Goal: Check status: Check status

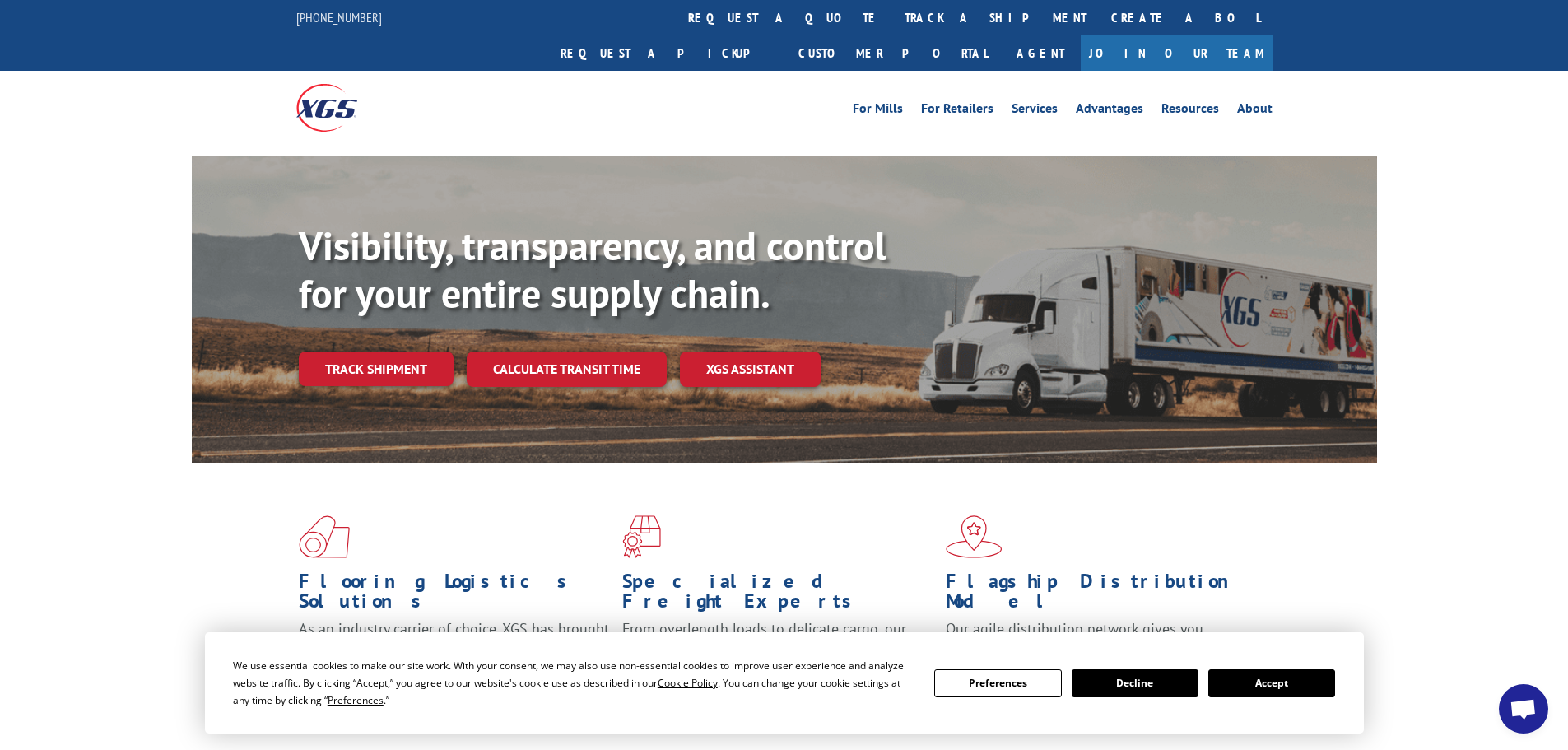
click at [376, 361] on div "Visibility, transparency, and control for your entire supply chain. Track shipm…" at bounding box center [838, 337] width 1078 height 230
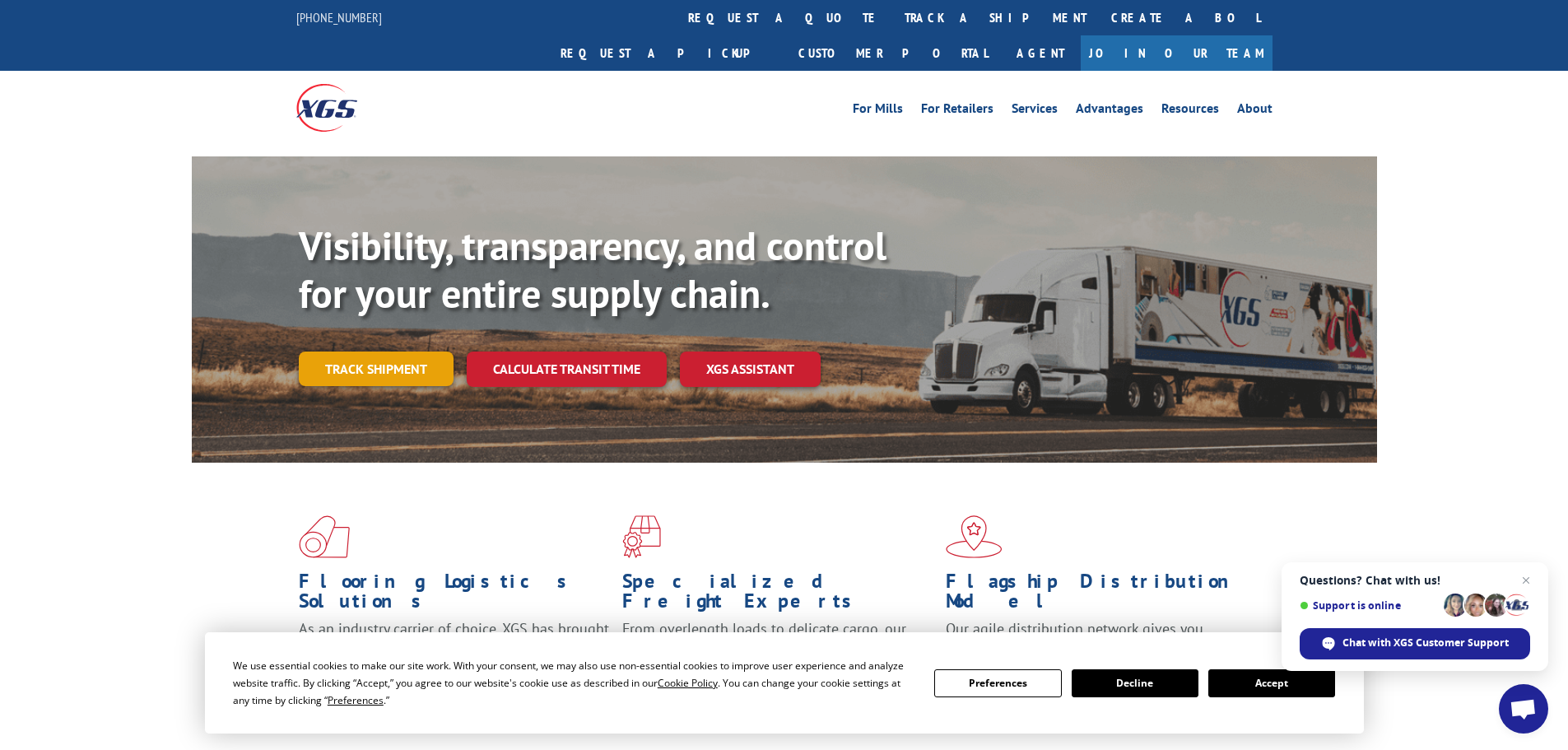
click at [380, 352] on link "Track shipment" at bounding box center [377, 369] width 155 height 34
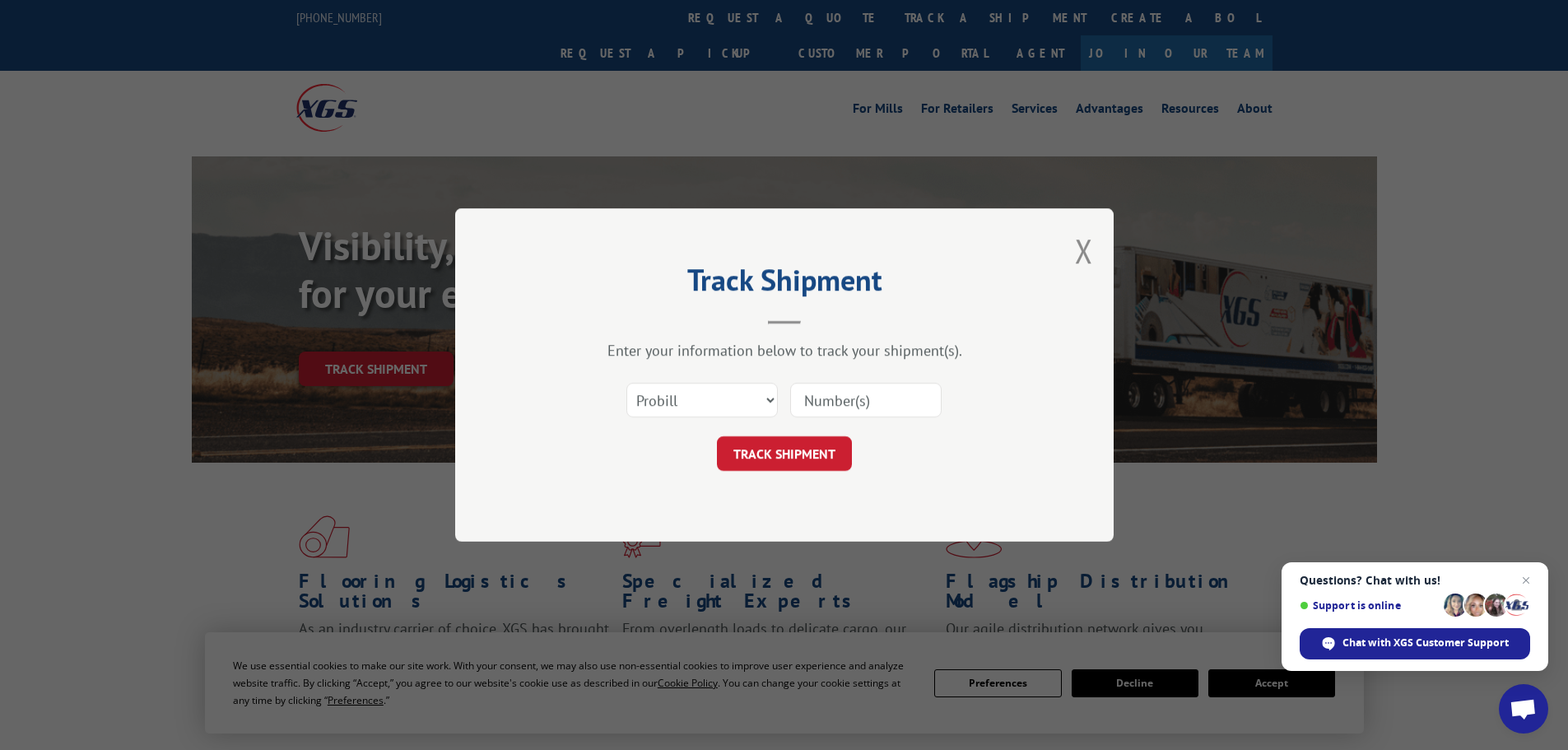
click at [912, 405] on input at bounding box center [866, 400] width 151 height 34
paste input "17471193"
type input "17471193"
click at [769, 467] on button "TRACK SHIPMENT" at bounding box center [785, 453] width 135 height 34
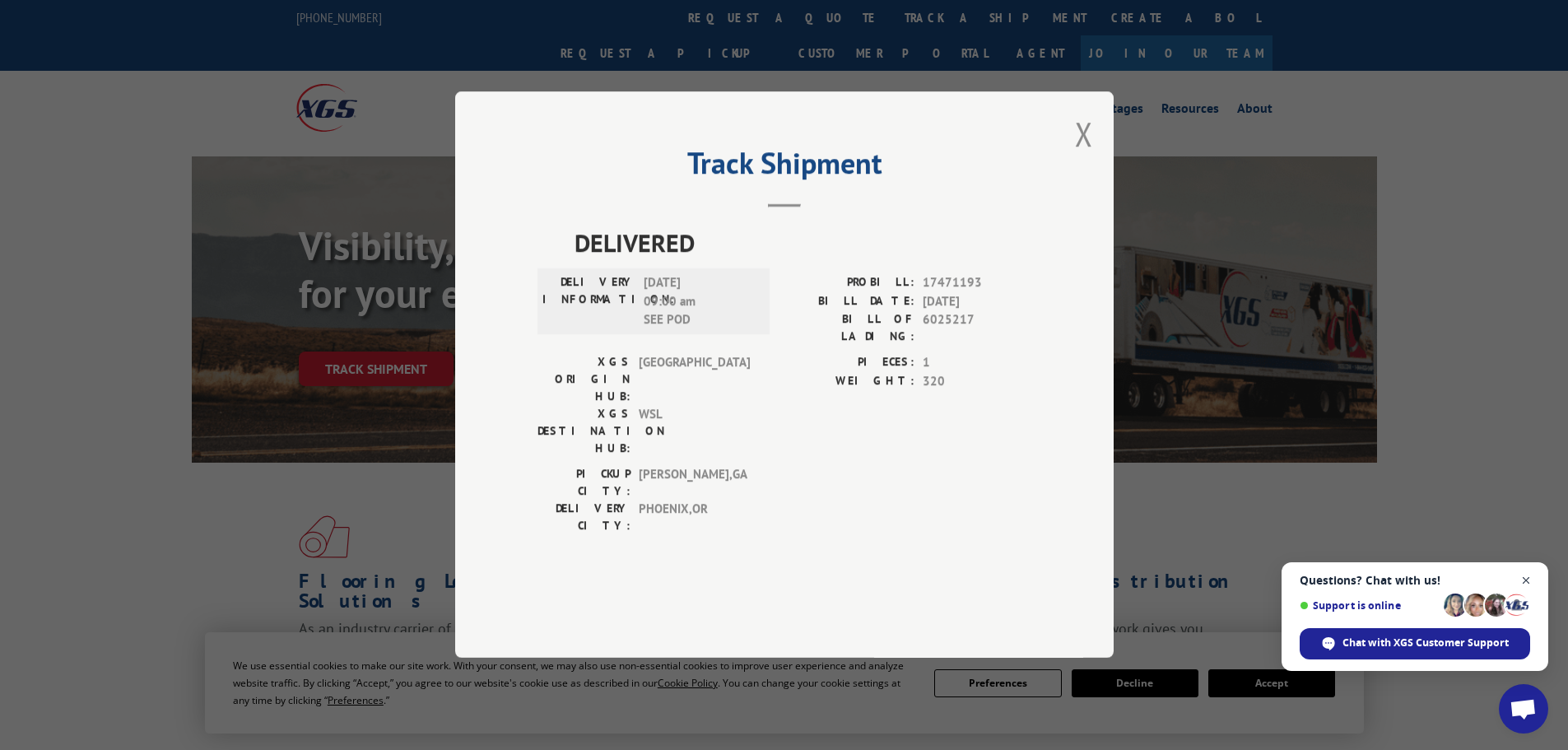
click at [1534, 578] on span "Close chat" at bounding box center [1526, 581] width 21 height 21
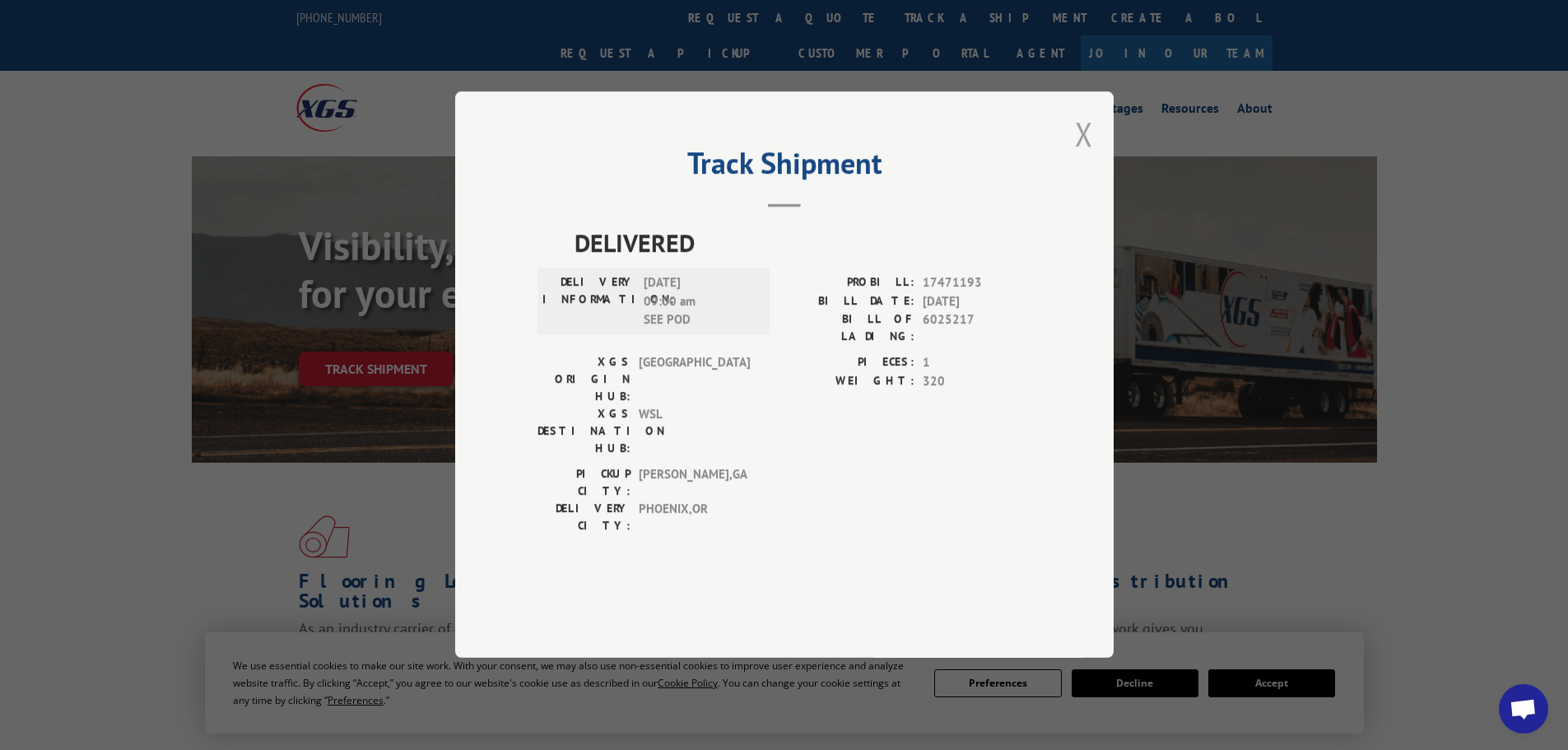
click at [1092, 156] on button "Close modal" at bounding box center [1084, 133] width 18 height 43
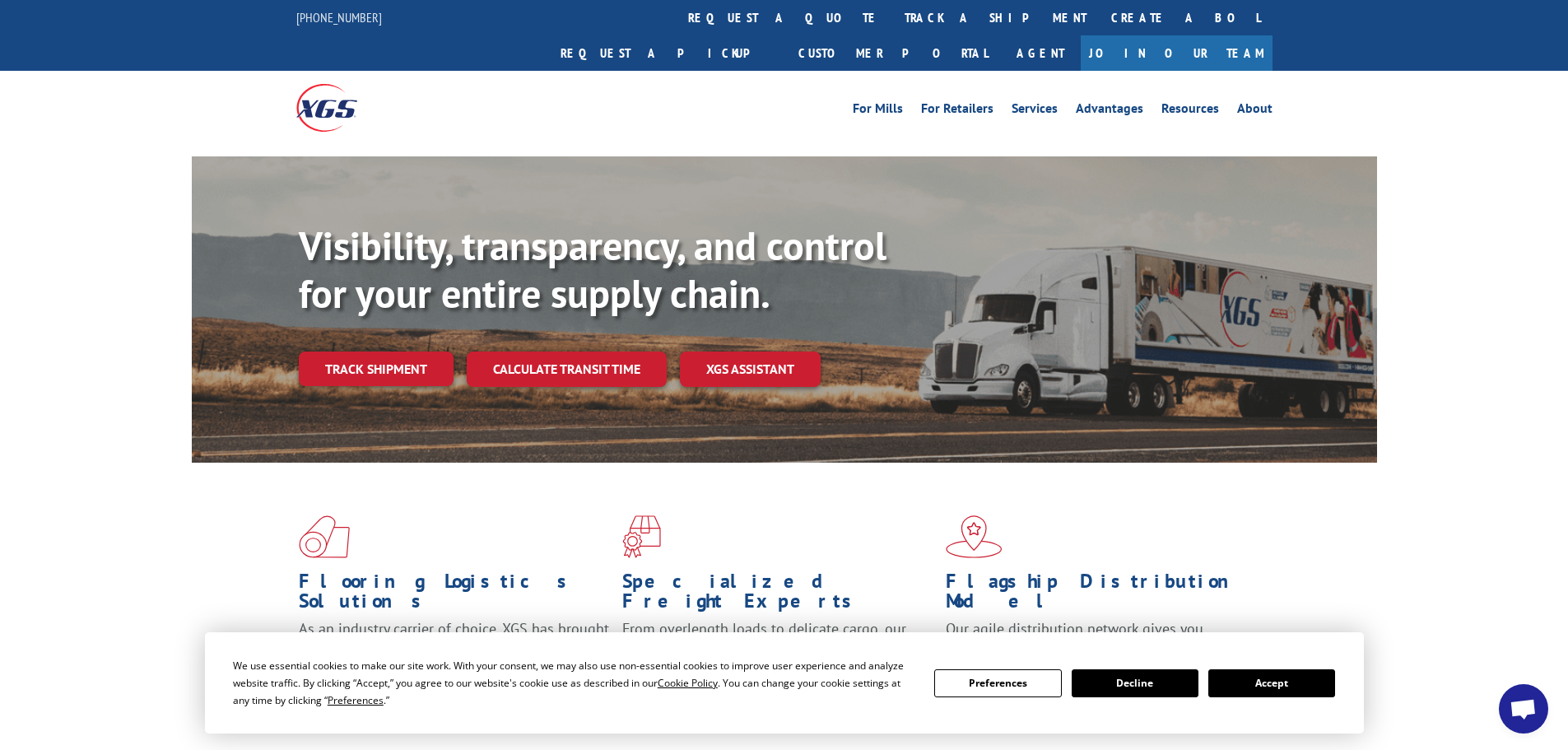
click at [1297, 672] on button "Accept" at bounding box center [1272, 683] width 127 height 28
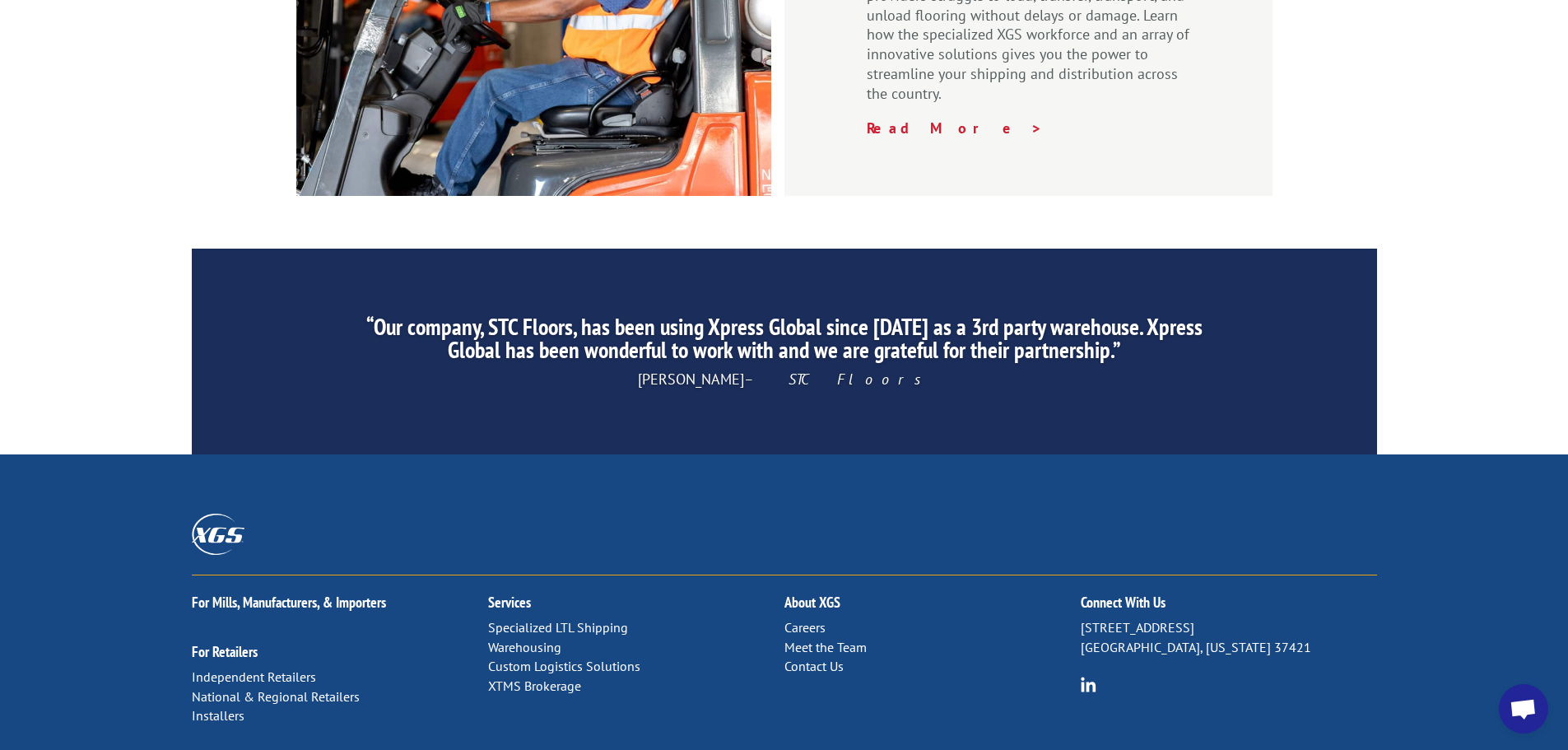
scroll to position [2470, 0]
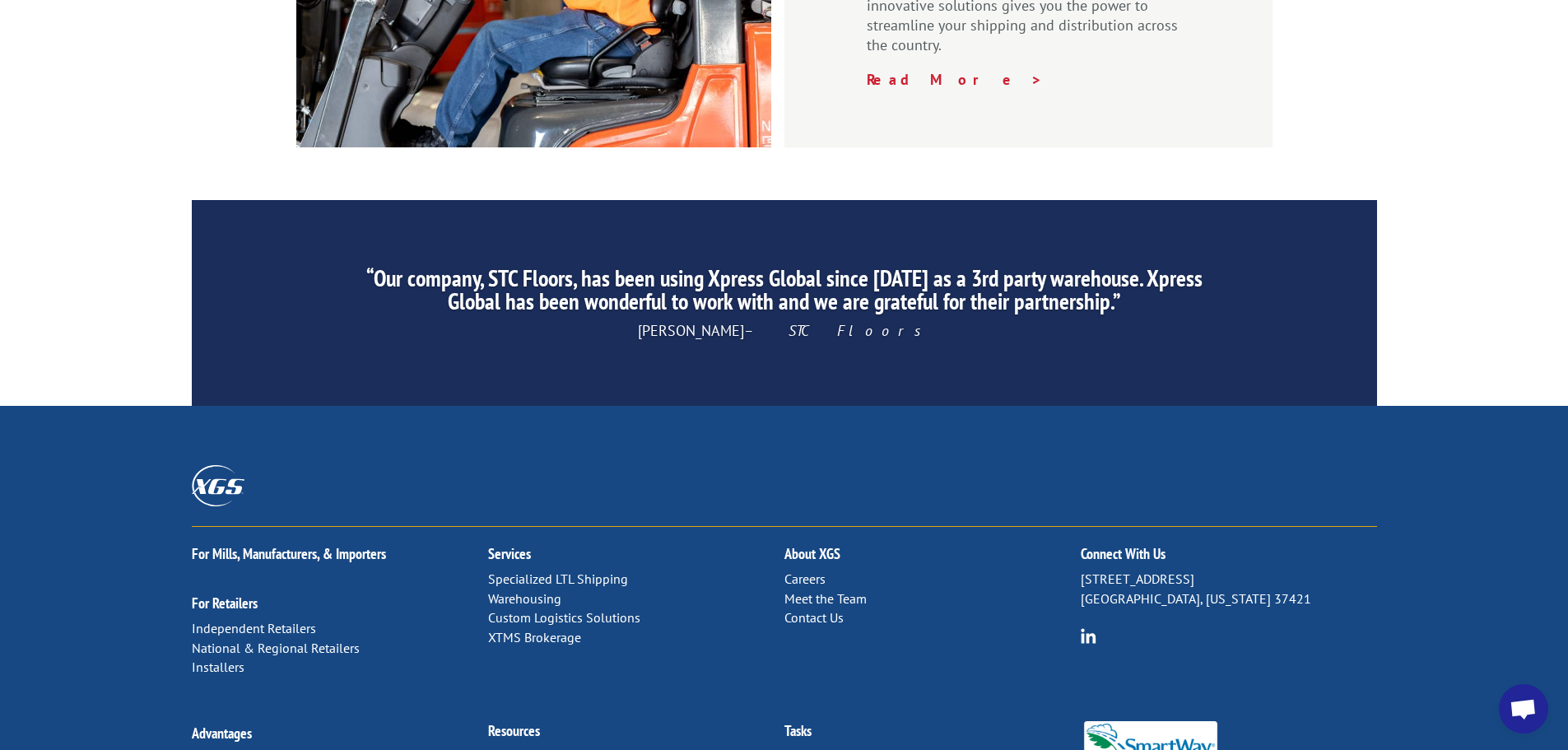
click at [829, 609] on link "Contact Us" at bounding box center [814, 617] width 59 height 16
